Goal: Find specific page/section: Find specific page/section

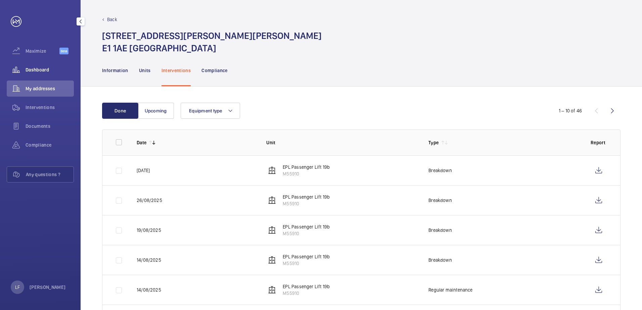
click at [48, 67] on span "Dashboard" at bounding box center [50, 70] width 48 height 7
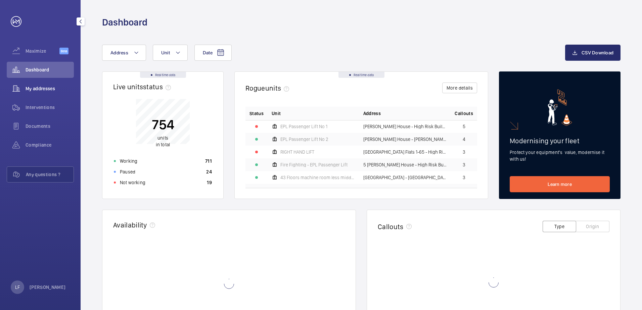
click at [48, 87] on span "My addresses" at bounding box center [50, 88] width 48 height 7
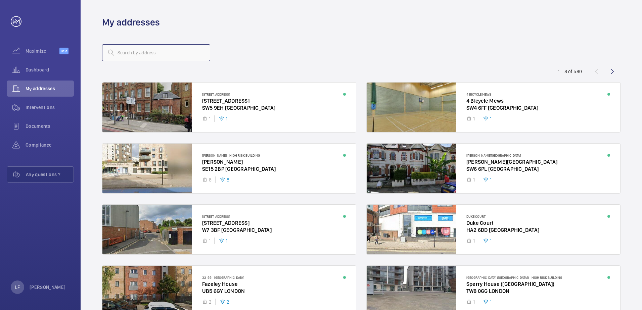
click at [126, 54] on input "text" at bounding box center [156, 52] width 108 height 17
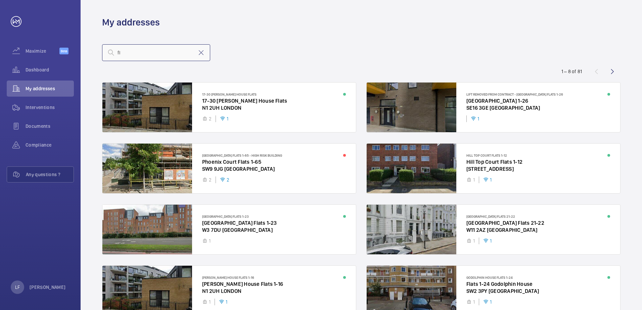
type input "f"
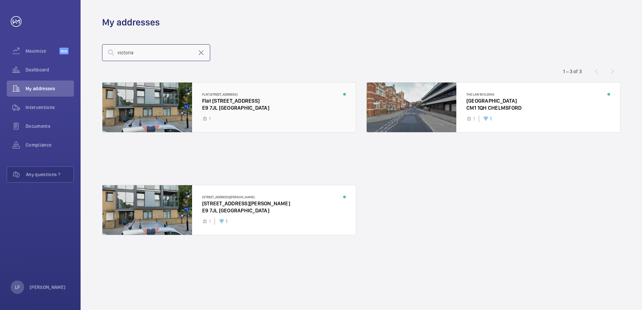
type input "victoria"
click at [251, 106] on div at bounding box center [229, 108] width 254 height 50
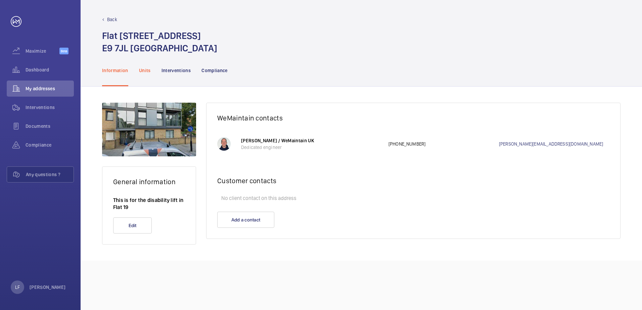
click at [149, 73] on p "Units" at bounding box center [145, 70] width 12 height 7
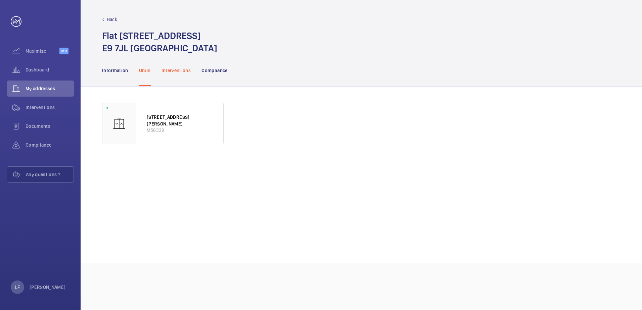
click at [170, 72] on p "Interventions" at bounding box center [177, 70] width 30 height 7
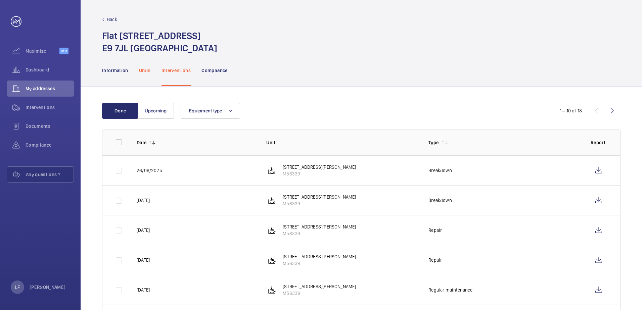
click at [149, 73] on p "Units" at bounding box center [145, 70] width 12 height 7
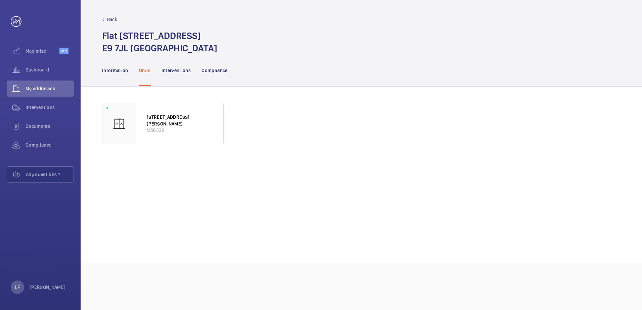
click at [193, 73] on nav "Information Units Interventions Compliance" at bounding box center [165, 70] width 126 height 32
click at [174, 71] on p "Interventions" at bounding box center [177, 70] width 30 height 7
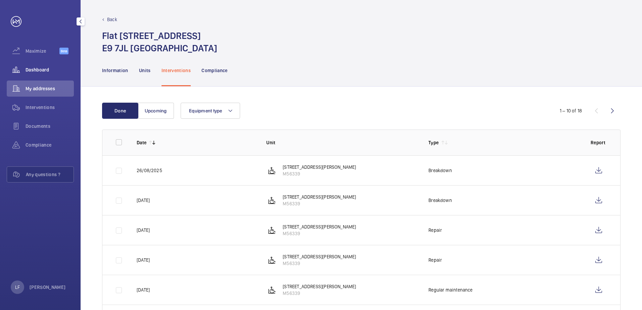
click at [43, 63] on div "Dashboard" at bounding box center [40, 70] width 67 height 16
